Goal: Task Accomplishment & Management: Manage account settings

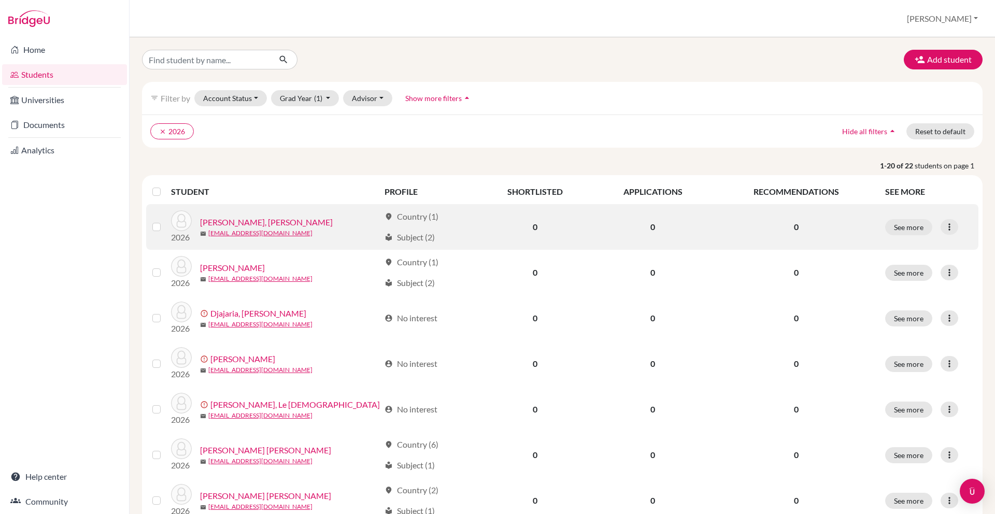
click at [257, 223] on link "[PERSON_NAME], [PERSON_NAME]" at bounding box center [266, 222] width 133 height 12
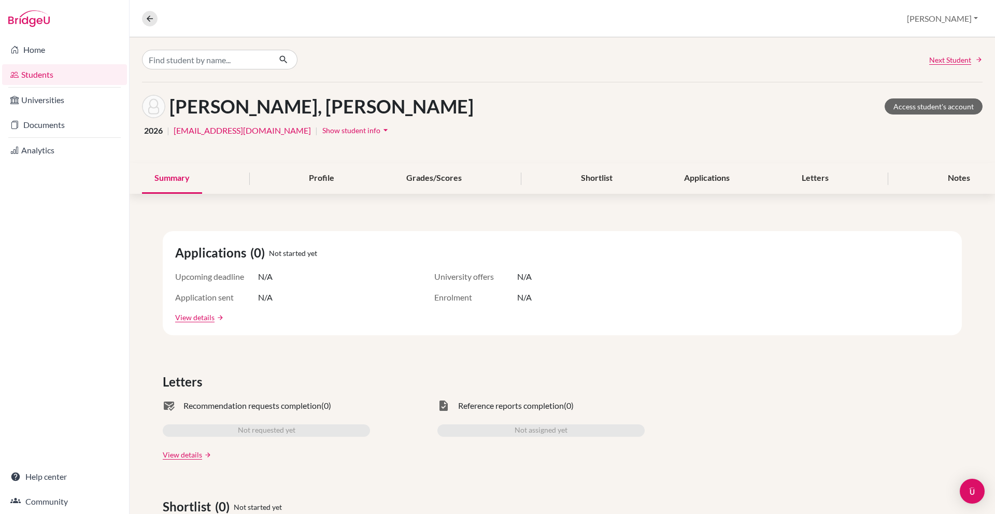
click at [911, 229] on div "Next Student Coelho, Julia Machuca Access student's account 2026 | 26julia@swa-…" at bounding box center [562, 275] width 865 height 477
click at [931, 106] on link "Access student's account" at bounding box center [934, 106] width 98 height 16
click at [932, 110] on link "Access student's account" at bounding box center [934, 106] width 98 height 16
